Goal: Information Seeking & Learning: Learn about a topic

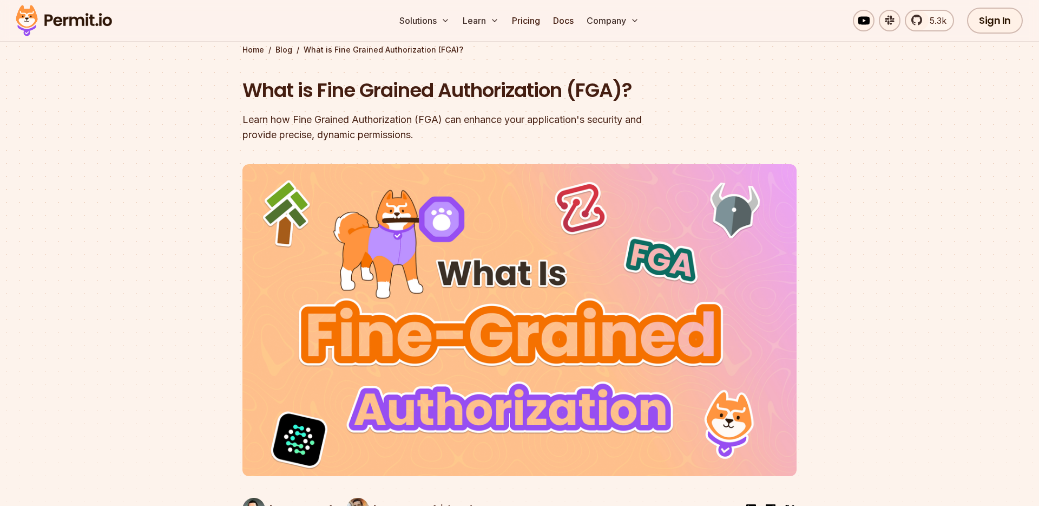
scroll to position [50, 0]
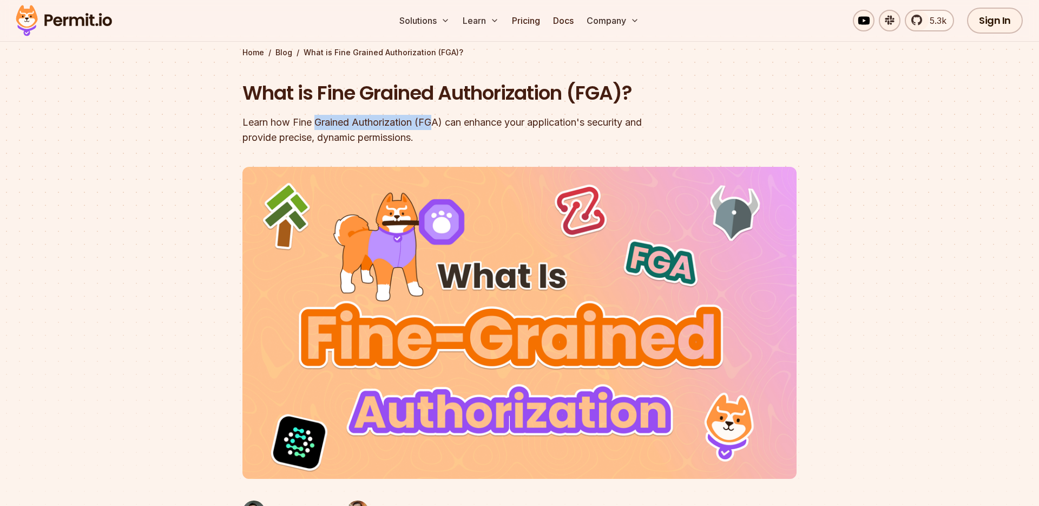
drag, startPoint x: 316, startPoint y: 122, endPoint x: 440, endPoint y: 119, distance: 124.5
click at [437, 119] on div "Learn how Fine Grained Authorization (FGA) can enhance your application's secur…" at bounding box center [450, 130] width 416 height 30
click at [504, 121] on div "Learn how Fine Grained Authorization (FGA) can enhance your application's secur…" at bounding box center [450, 130] width 416 height 30
drag, startPoint x: 422, startPoint y: 119, endPoint x: 580, endPoint y: 120, distance: 158.1
click at [576, 120] on div "Learn how Fine Grained Authorization (FGA) can enhance your application's secur…" at bounding box center [450, 130] width 416 height 30
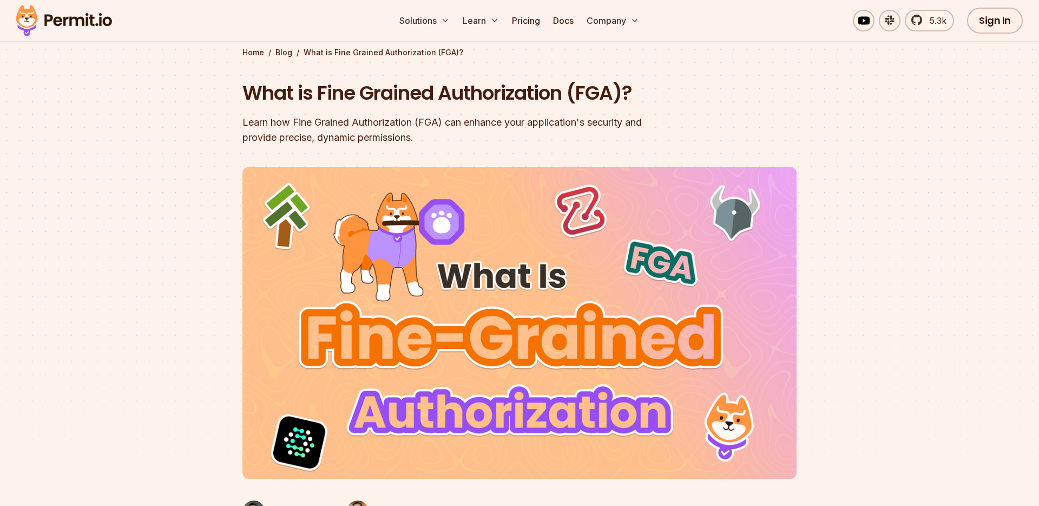
drag, startPoint x: 612, startPoint y: 120, endPoint x: 665, endPoint y: 119, distance: 52.5
click at [619, 121] on div "Learn how Fine Grained Authorization (FGA) can enhance your application's secur…" at bounding box center [450, 130] width 416 height 30
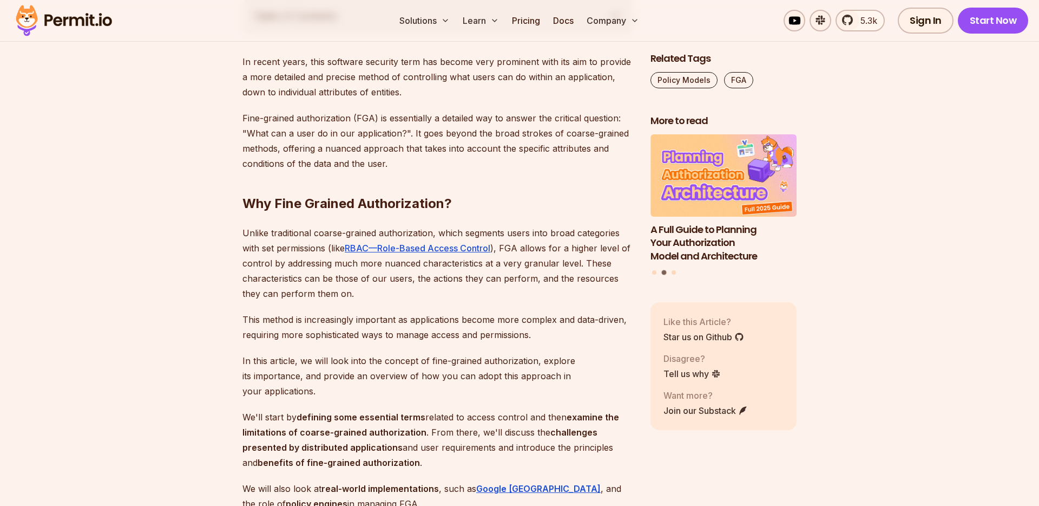
scroll to position [646, 0]
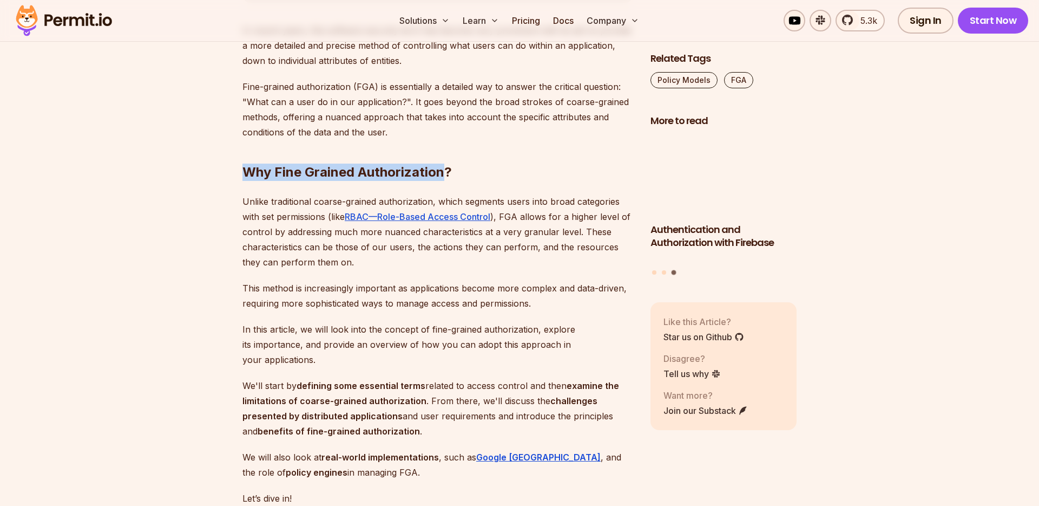
drag, startPoint x: 444, startPoint y: 172, endPoint x: 240, endPoint y: 174, distance: 204.1
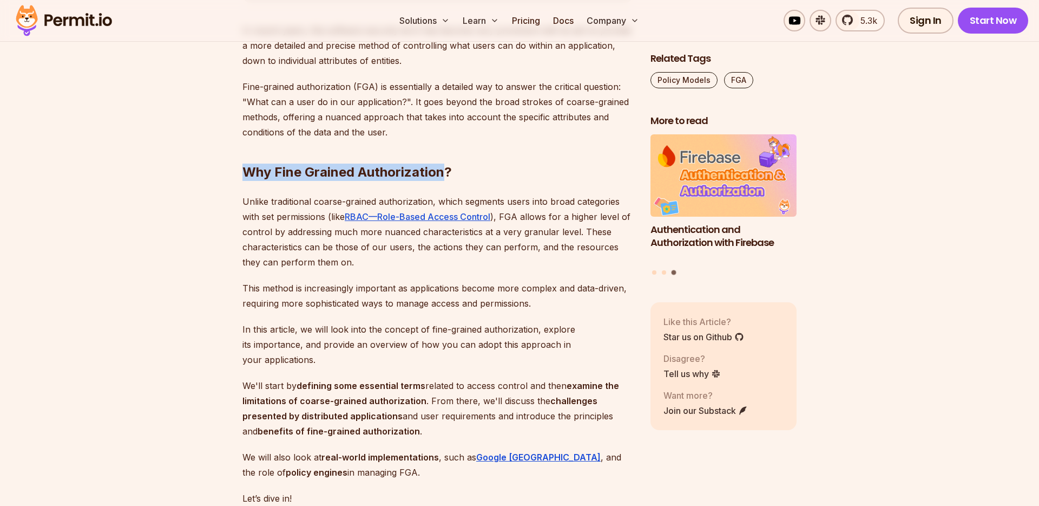
click at [243, 175] on h2 "Why Fine Grained Authorization?" at bounding box center [437, 150] width 391 height 61
click at [488, 173] on h2 "Why Fine Grained Authorization?" at bounding box center [437, 150] width 391 height 61
drag, startPoint x: 447, startPoint y: 170, endPoint x: 306, endPoint y: 171, distance: 140.7
click at [306, 171] on h2 "Why Fine Grained Authorization?" at bounding box center [437, 150] width 391 height 61
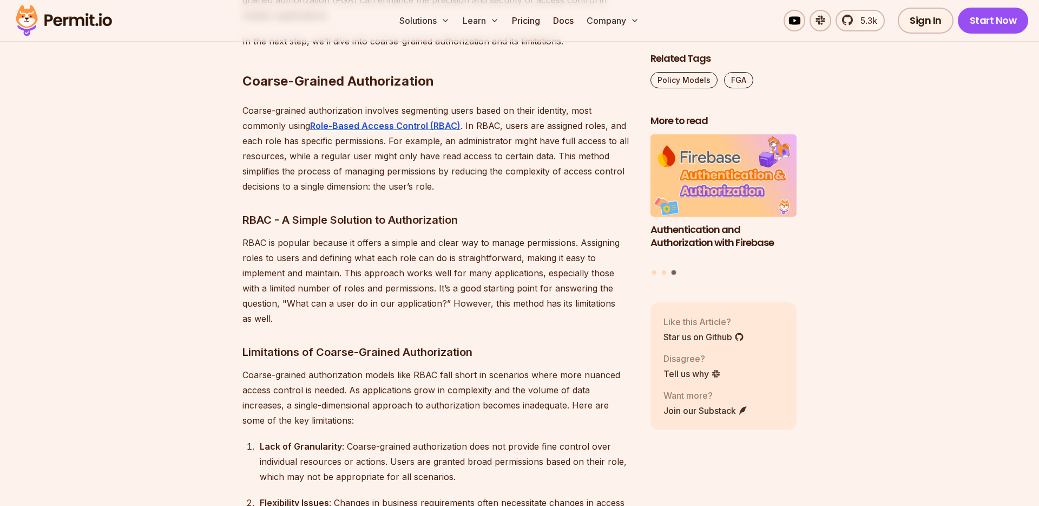
scroll to position [1810, 0]
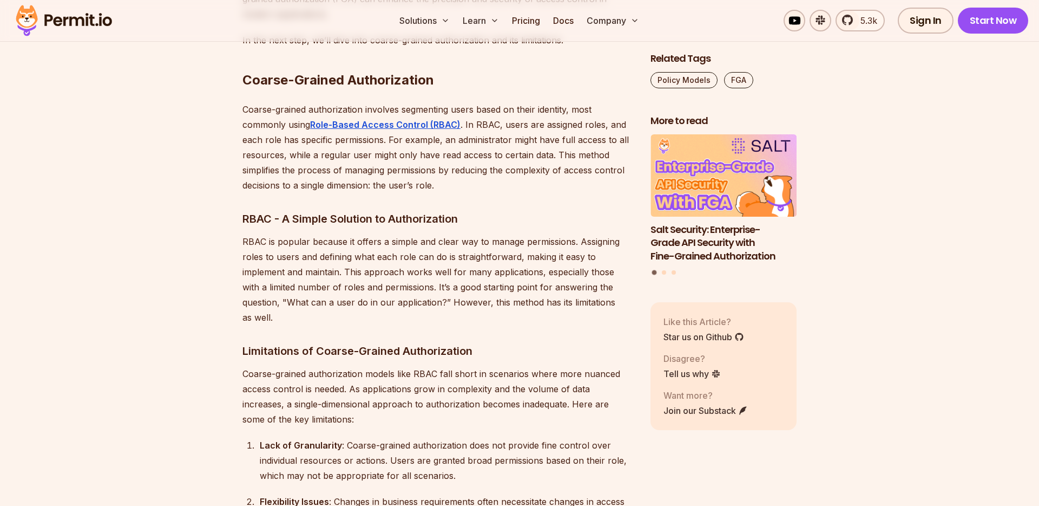
click at [444, 210] on h3 "RBAC - A Simple Solution to Authorization" at bounding box center [437, 218] width 391 height 17
click at [441, 210] on h3 "RBAC - A Simple Solution to Authorization" at bounding box center [437, 218] width 391 height 17
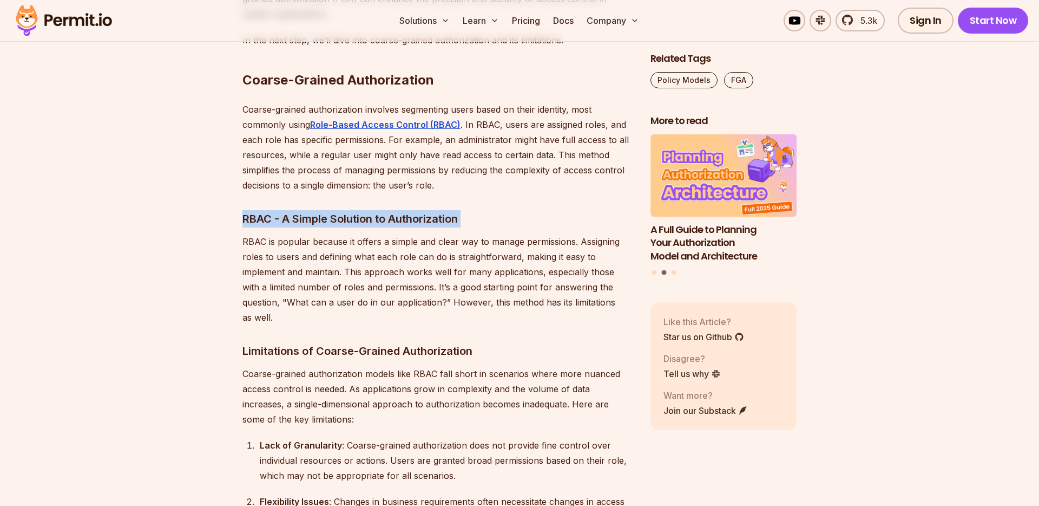
click at [441, 210] on h3 "RBAC - A Simple Solution to Authorization" at bounding box center [437, 218] width 391 height 17
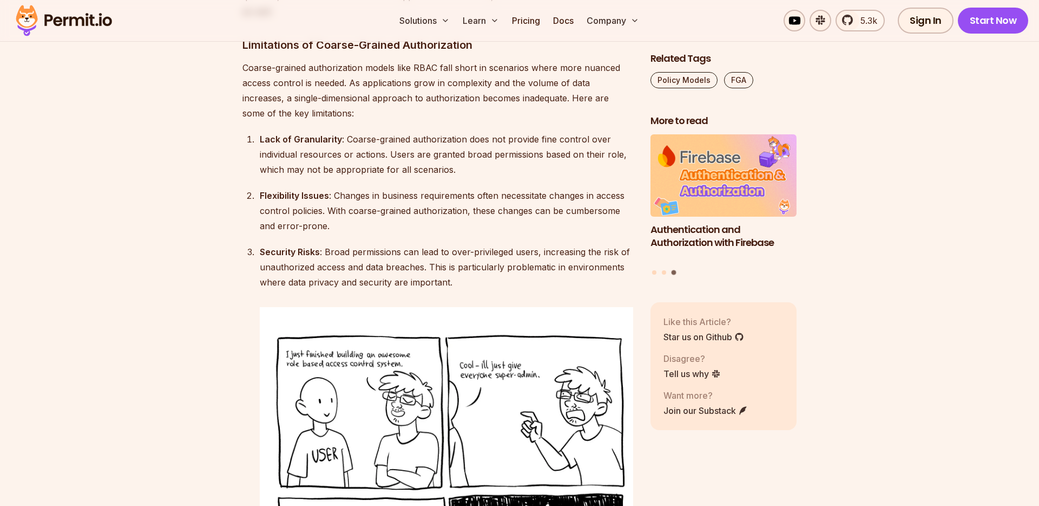
scroll to position [2112, 0]
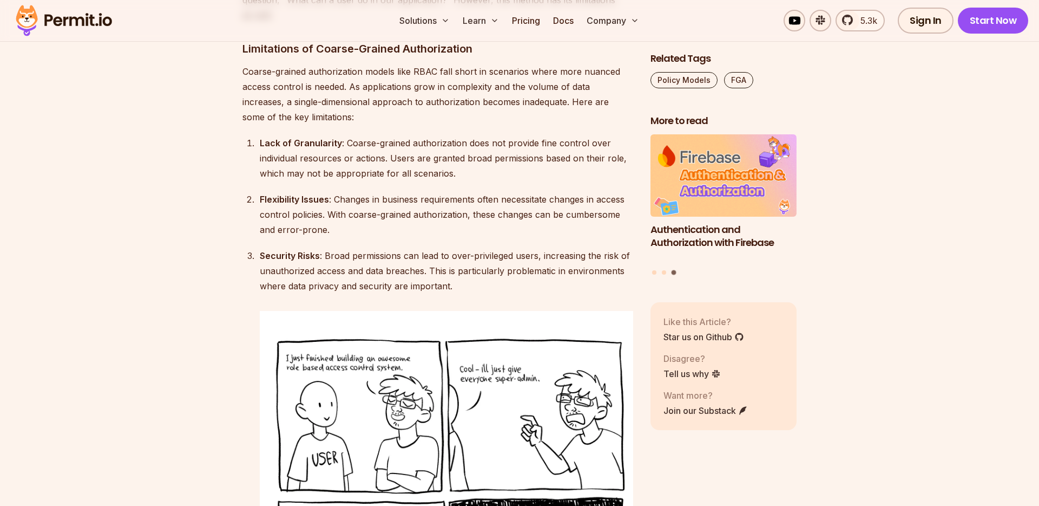
click at [471, 252] on div "Security Risks : Broad permissions can lead to over-privileged users, increasin…" at bounding box center [446, 270] width 373 height 45
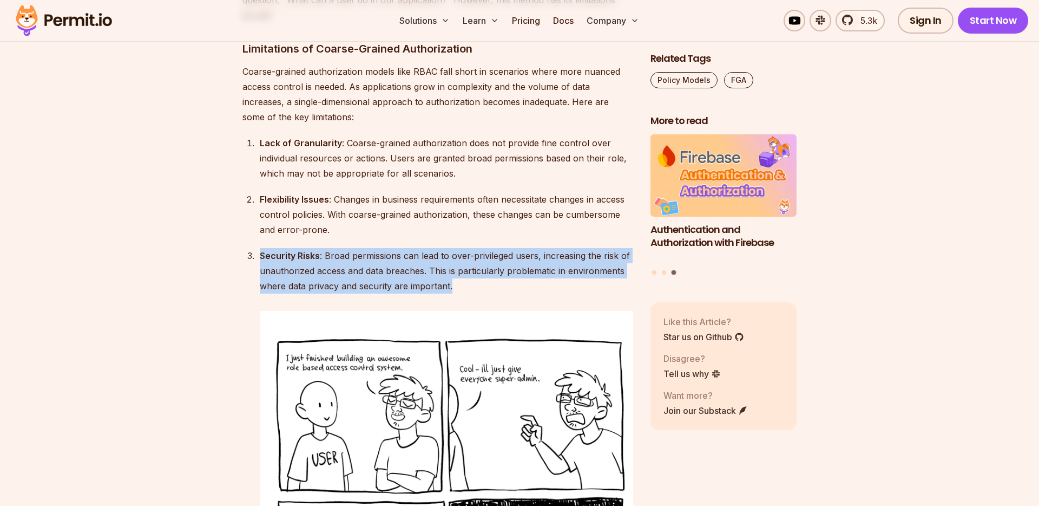
drag, startPoint x: 496, startPoint y: 254, endPoint x: 260, endPoint y: 223, distance: 238.5
click at [260, 248] on div "Security Risks : Broad permissions can lead to over-privileged users, increasin…" at bounding box center [446, 270] width 373 height 45
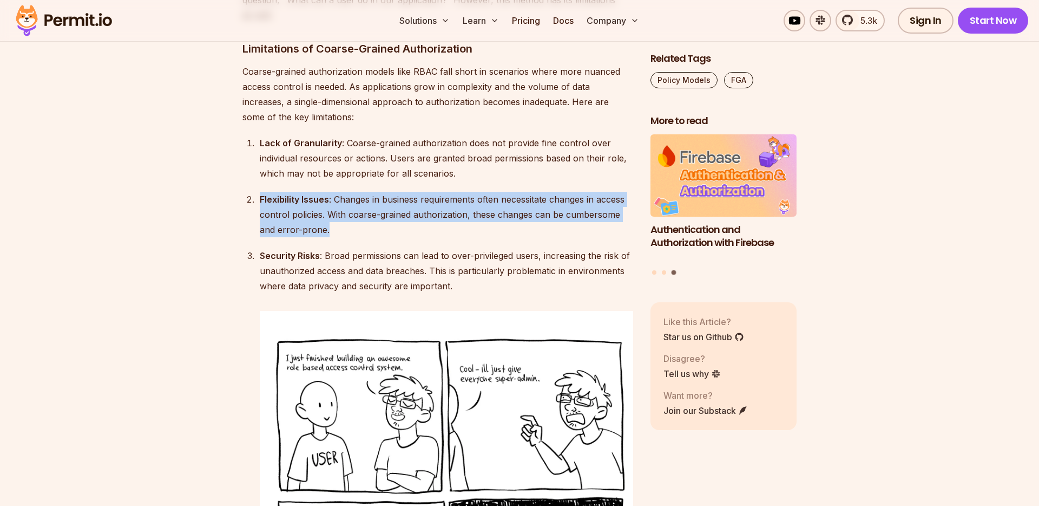
drag, startPoint x: 335, startPoint y: 198, endPoint x: 246, endPoint y: 167, distance: 93.8
click at [257, 192] on li "Flexibility Issues : Changes in business requirements often necessitate changes…" at bounding box center [445, 214] width 377 height 45
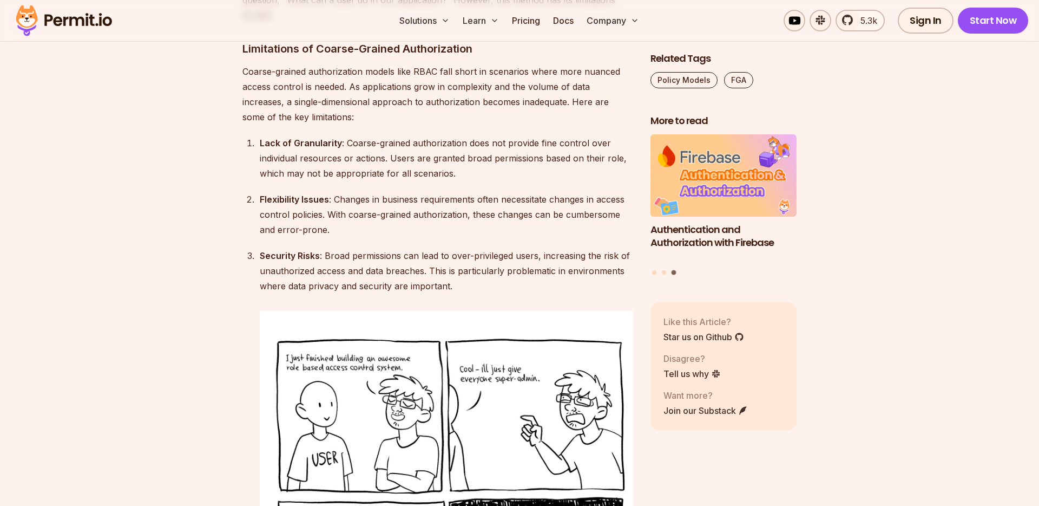
click at [487, 254] on div "Security Risks : Broad permissions can lead to over-privileged users, increasin…" at bounding box center [446, 270] width 373 height 45
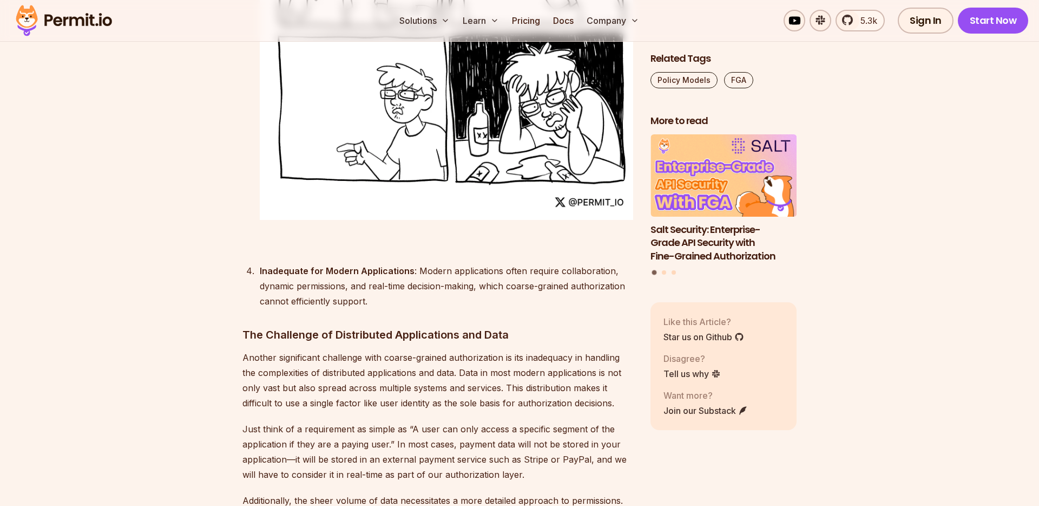
scroll to position [2581, 0]
